Goal: Find specific fact: Find specific fact

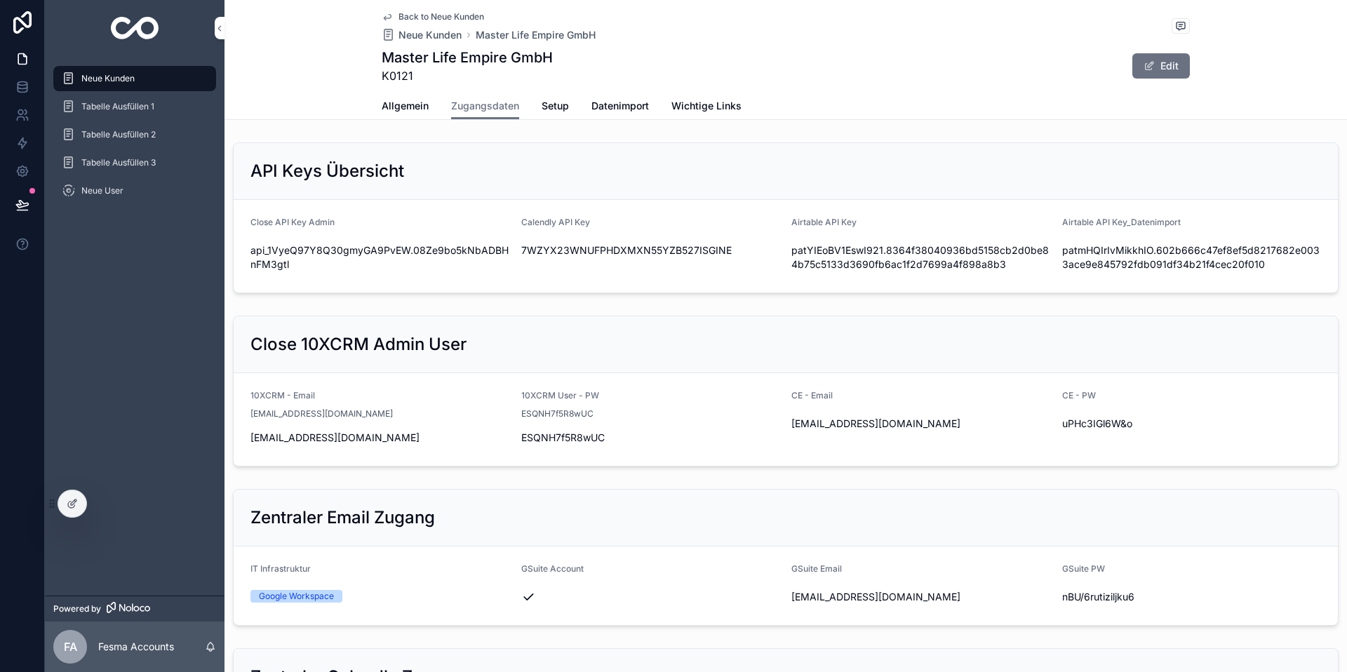
click at [397, 102] on span "Allgemein" at bounding box center [405, 106] width 47 height 14
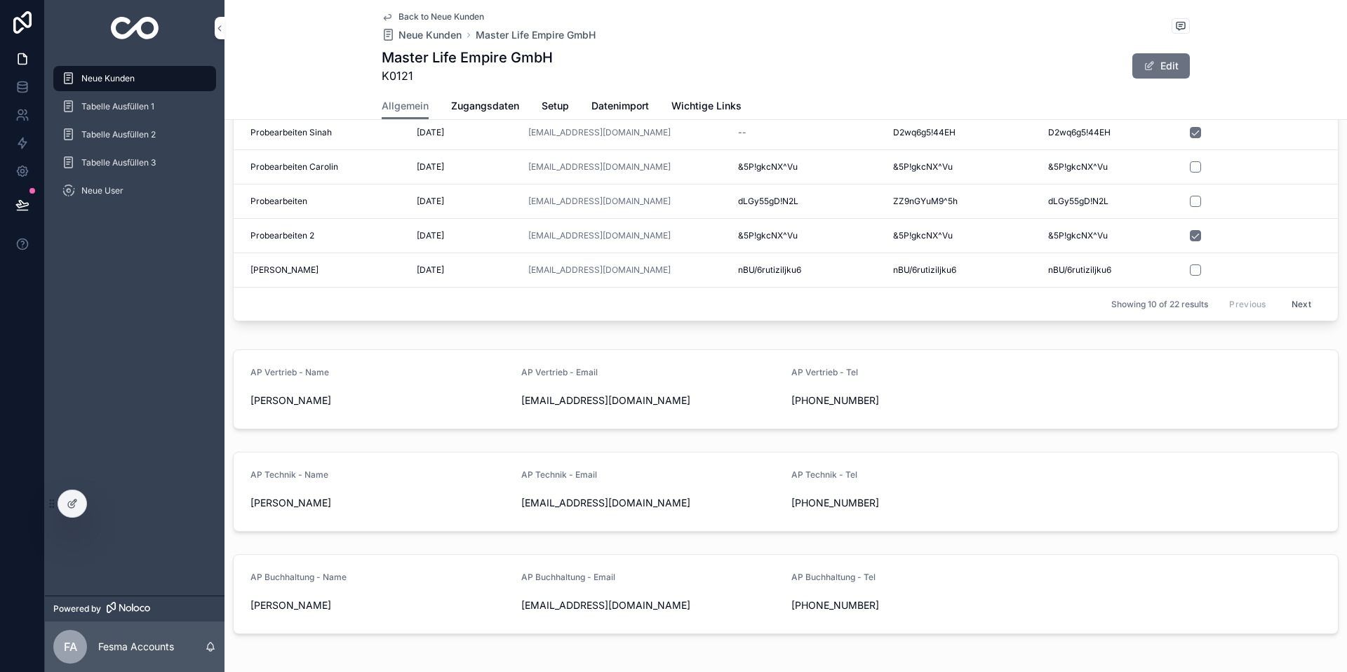
scroll to position [1016, 0]
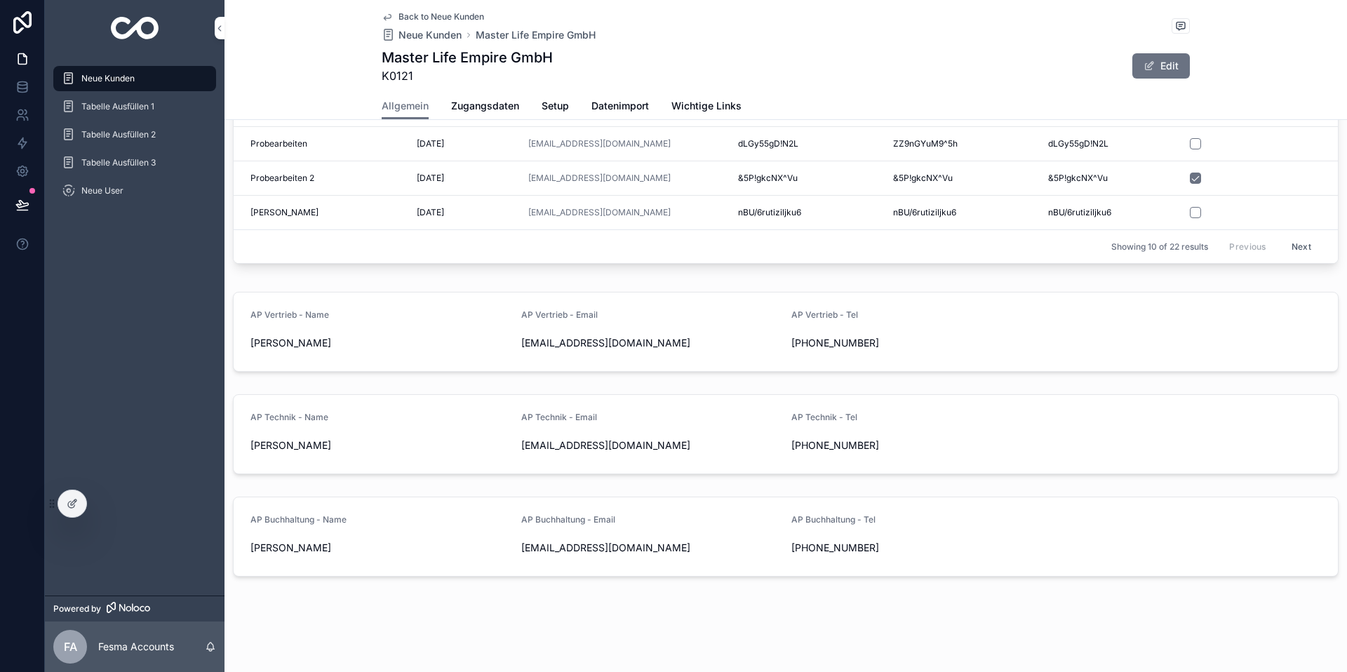
click at [98, 81] on span "Neue Kunden" at bounding box center [107, 78] width 53 height 11
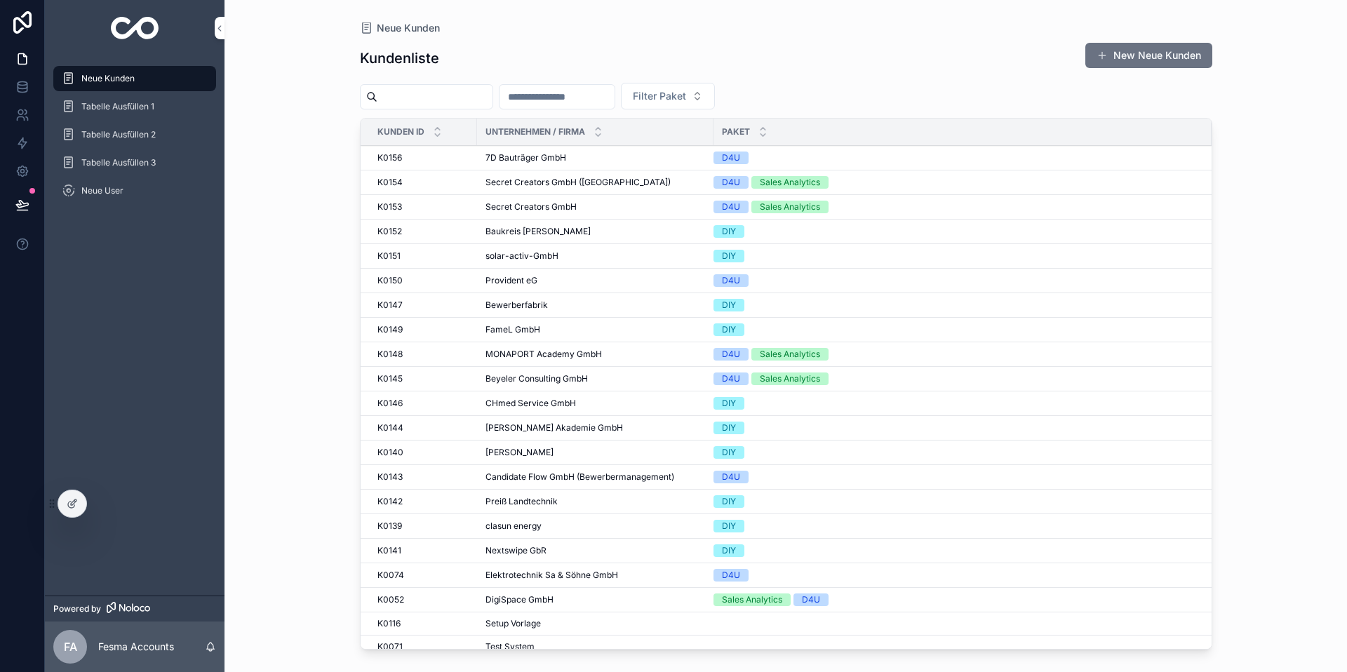
click at [569, 88] on input "scrollable content" at bounding box center [557, 97] width 115 height 20
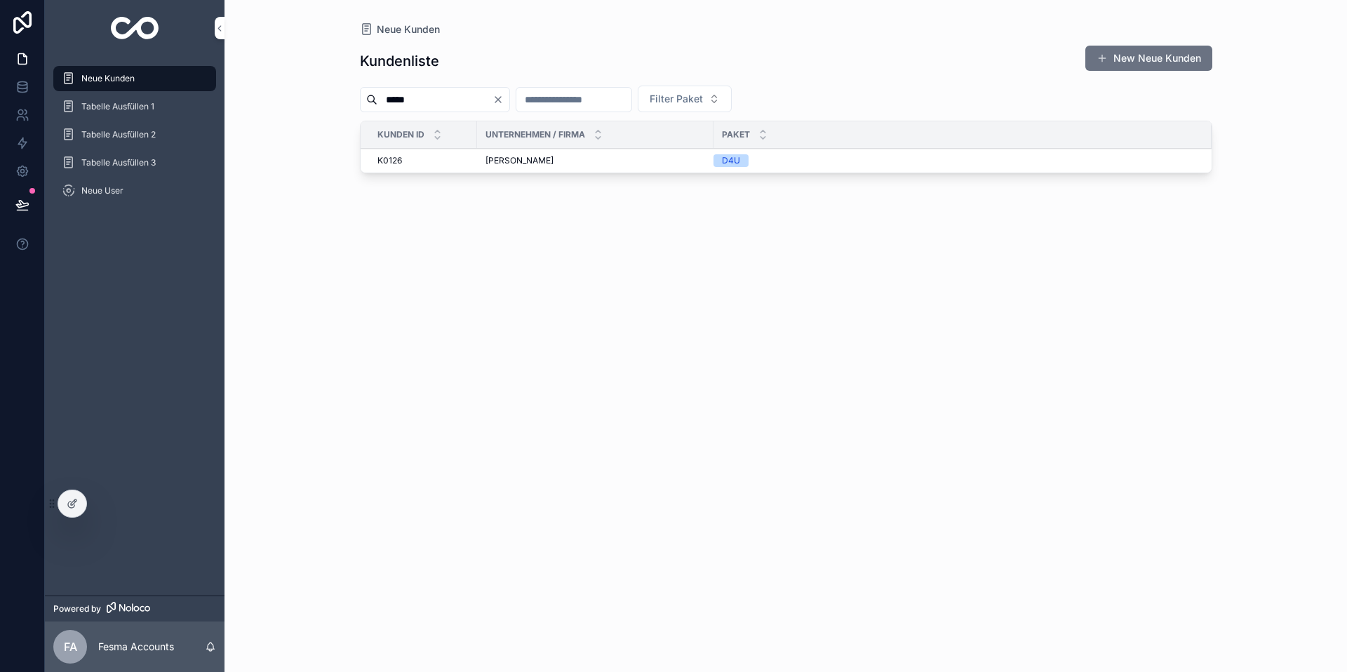
type input "*****"
click at [511, 165] on span "[PERSON_NAME]" at bounding box center [520, 160] width 68 height 11
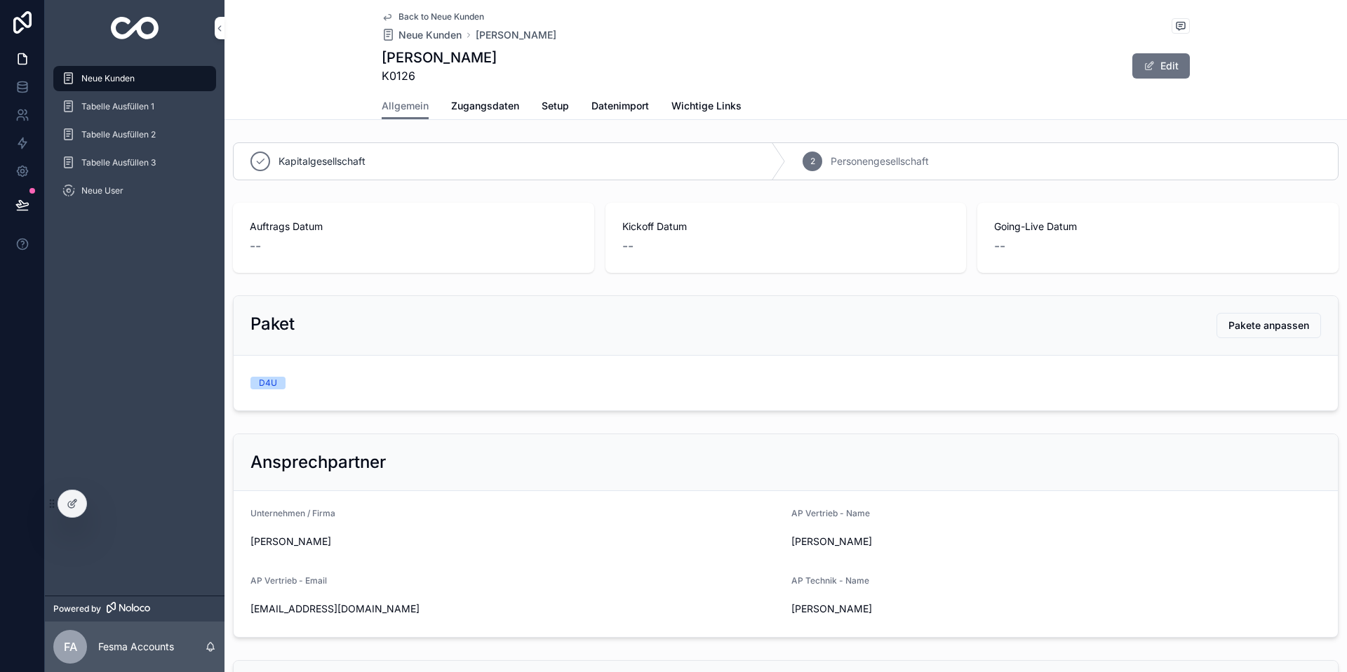
click at [493, 104] on span "Zugangsdaten" at bounding box center [485, 106] width 68 height 14
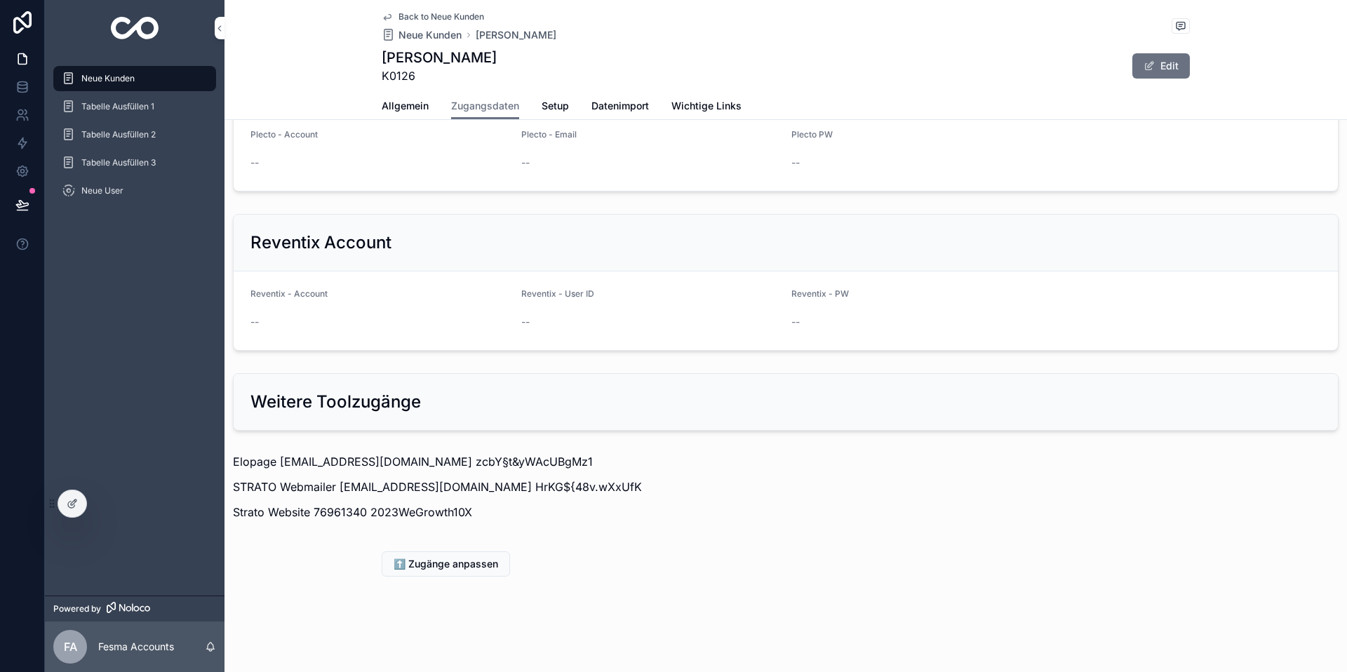
scroll to position [1502, 0]
drag, startPoint x: 278, startPoint y: 462, endPoint x: 408, endPoint y: 463, distance: 130.5
click at [408, 463] on p "Elopage [EMAIL_ADDRESS][DOMAIN_NAME] zcbY§t&yWAcUBgMz1" at bounding box center [786, 461] width 1106 height 17
copy p "[EMAIL_ADDRESS][DOMAIN_NAME]"
drag, startPoint x: 414, startPoint y: 462, endPoint x: 565, endPoint y: 460, distance: 150.9
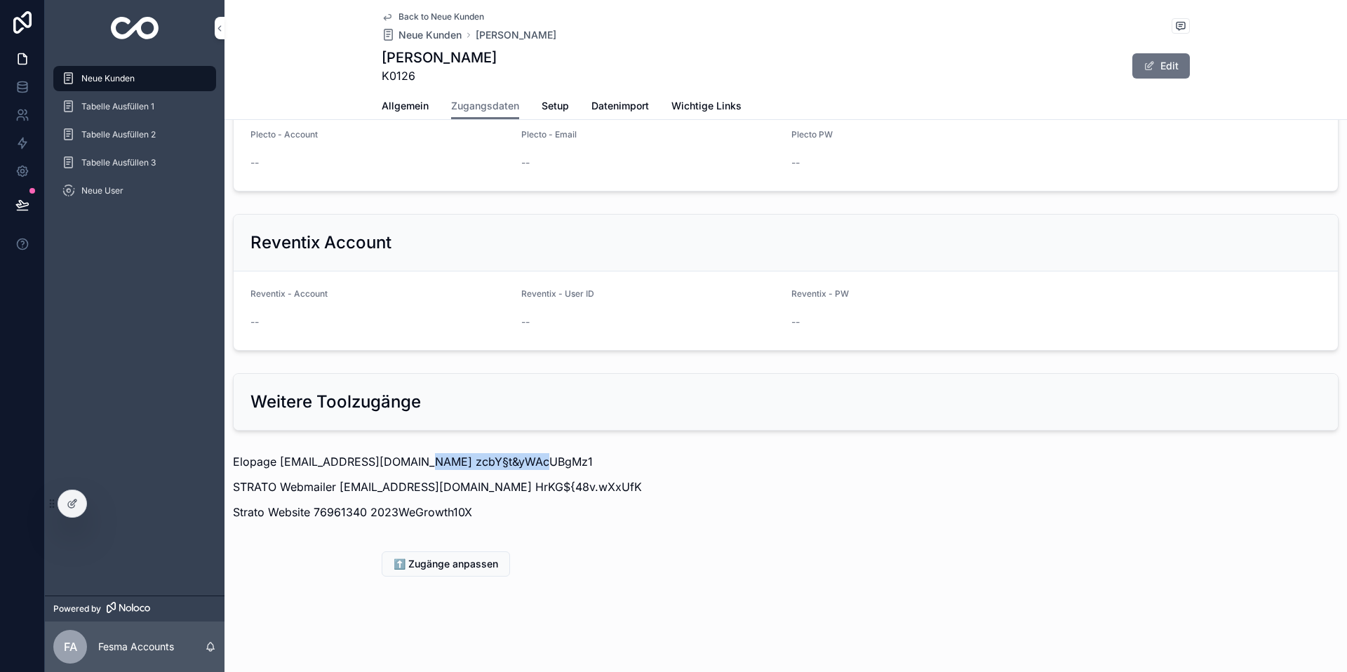
click at [561, 462] on p "Elopage [EMAIL_ADDRESS][DOMAIN_NAME] zcbY§t&yWAcUBgMz1" at bounding box center [786, 461] width 1106 height 17
copy p "zcbY§t&yWAcUBgMz1"
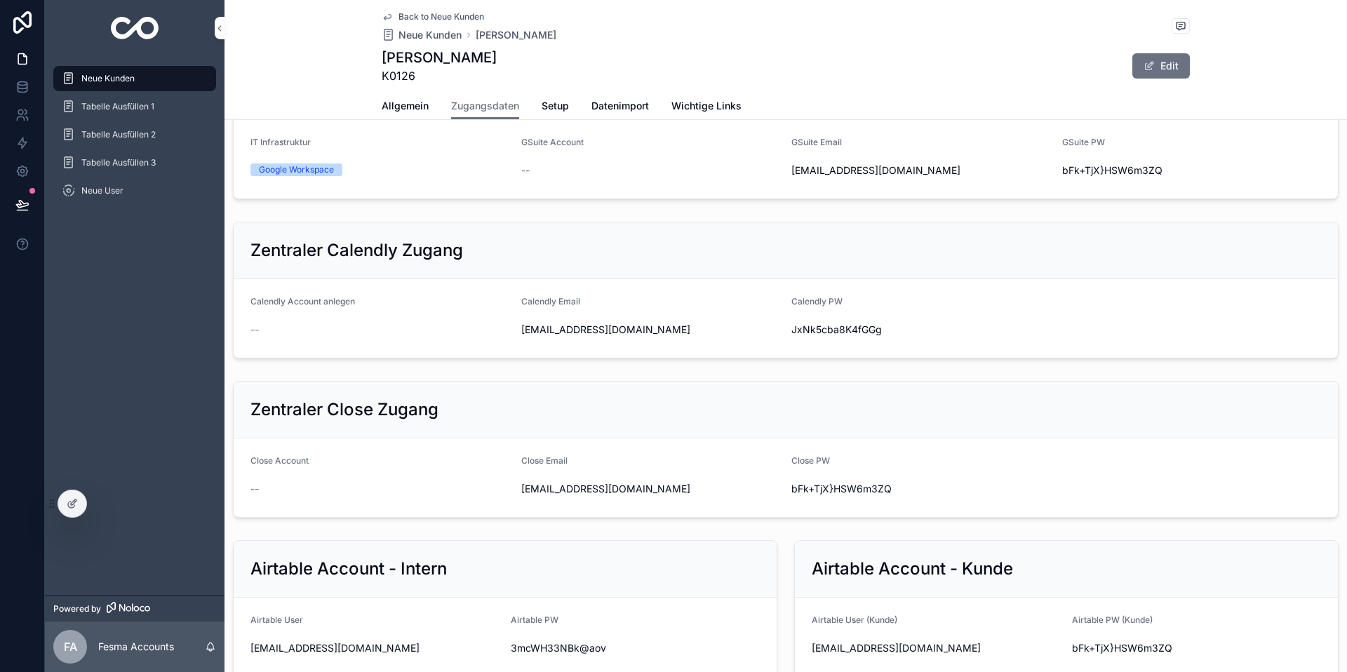
scroll to position [422, 0]
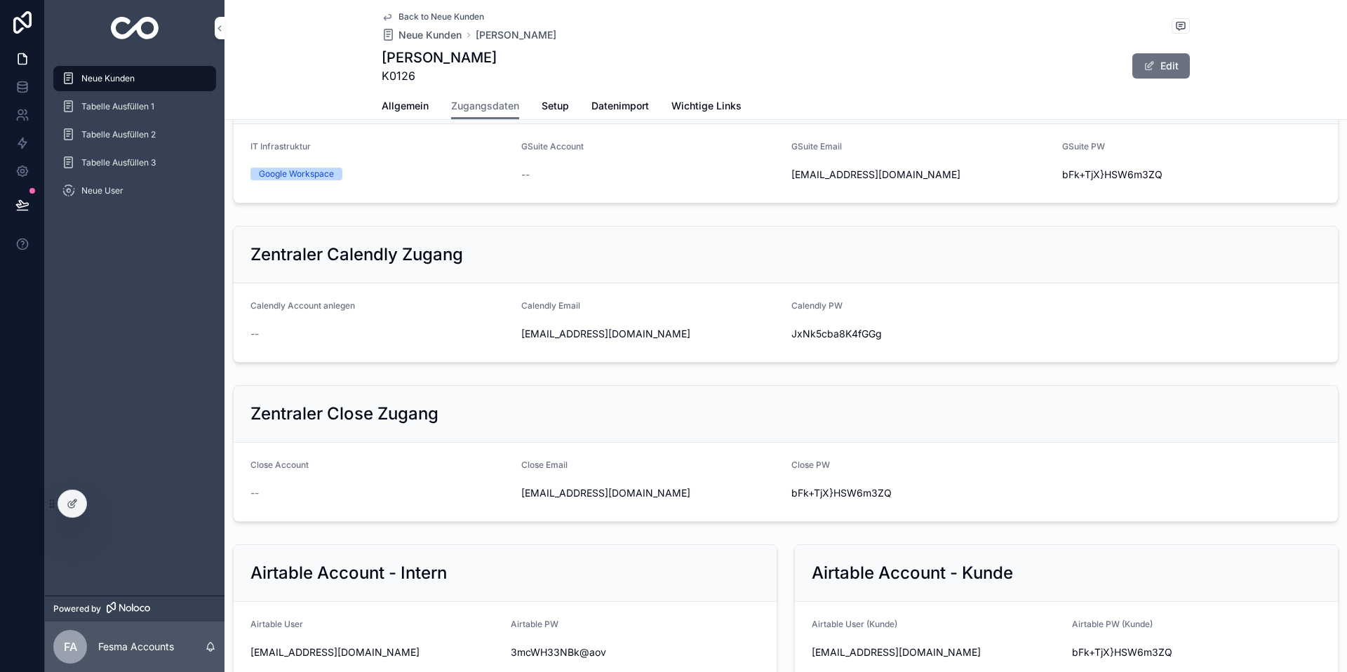
click at [1072, 182] on span "bFk+TjX}HSW6m3ZQ" at bounding box center [1192, 175] width 260 height 14
click at [0, 0] on icon "scrollable content" at bounding box center [0, 0] width 0 height 0
